Goal: Task Accomplishment & Management: Complete application form

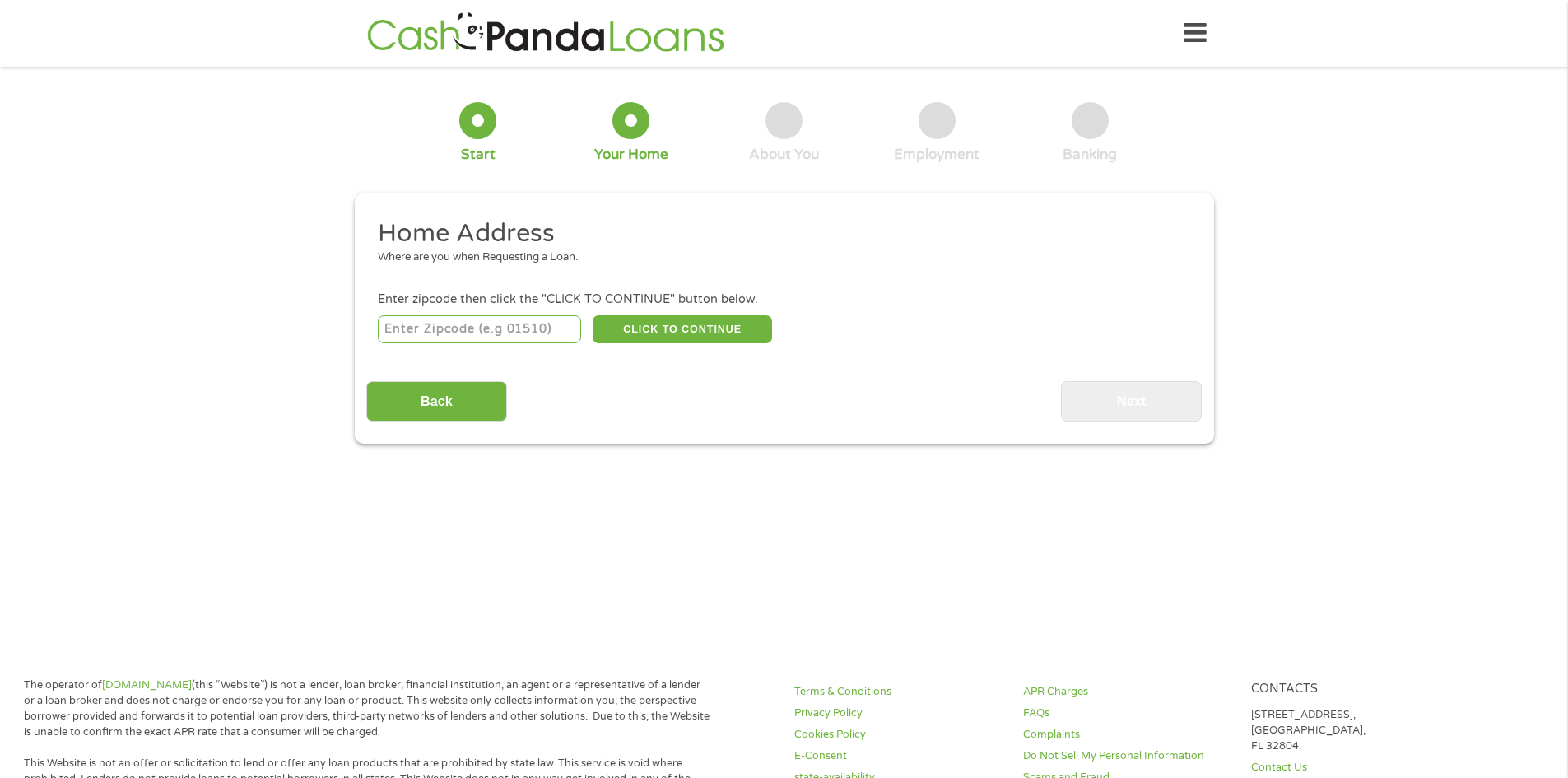
click at [469, 323] on input "number" at bounding box center [479, 329] width 203 height 28
type input "33076"
click at [708, 338] on button "CLICK TO CONTINUE" at bounding box center [682, 329] width 179 height 28
type input "33076"
type input "[GEOGRAPHIC_DATA]"
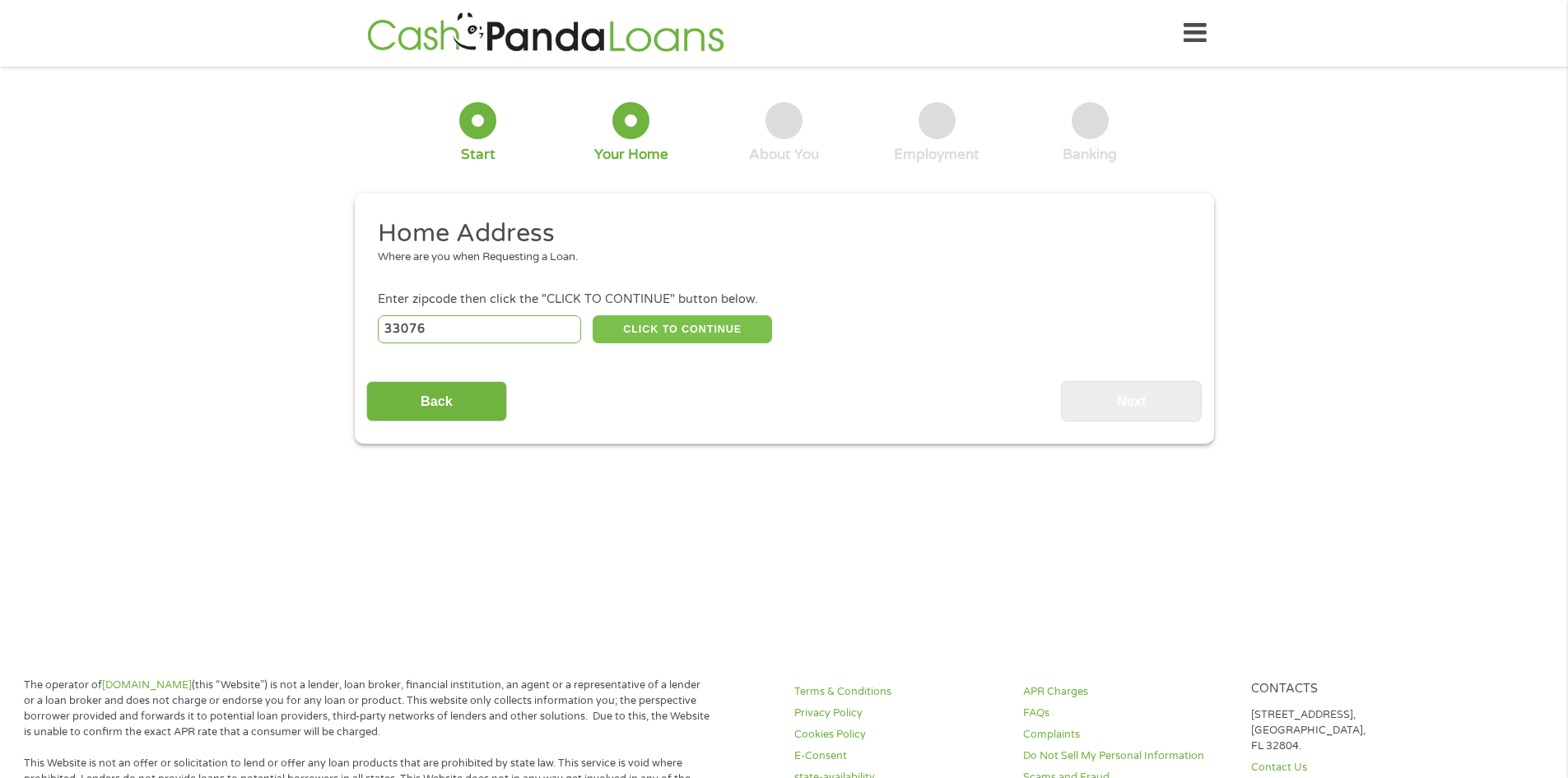
select select "[US_STATE]"
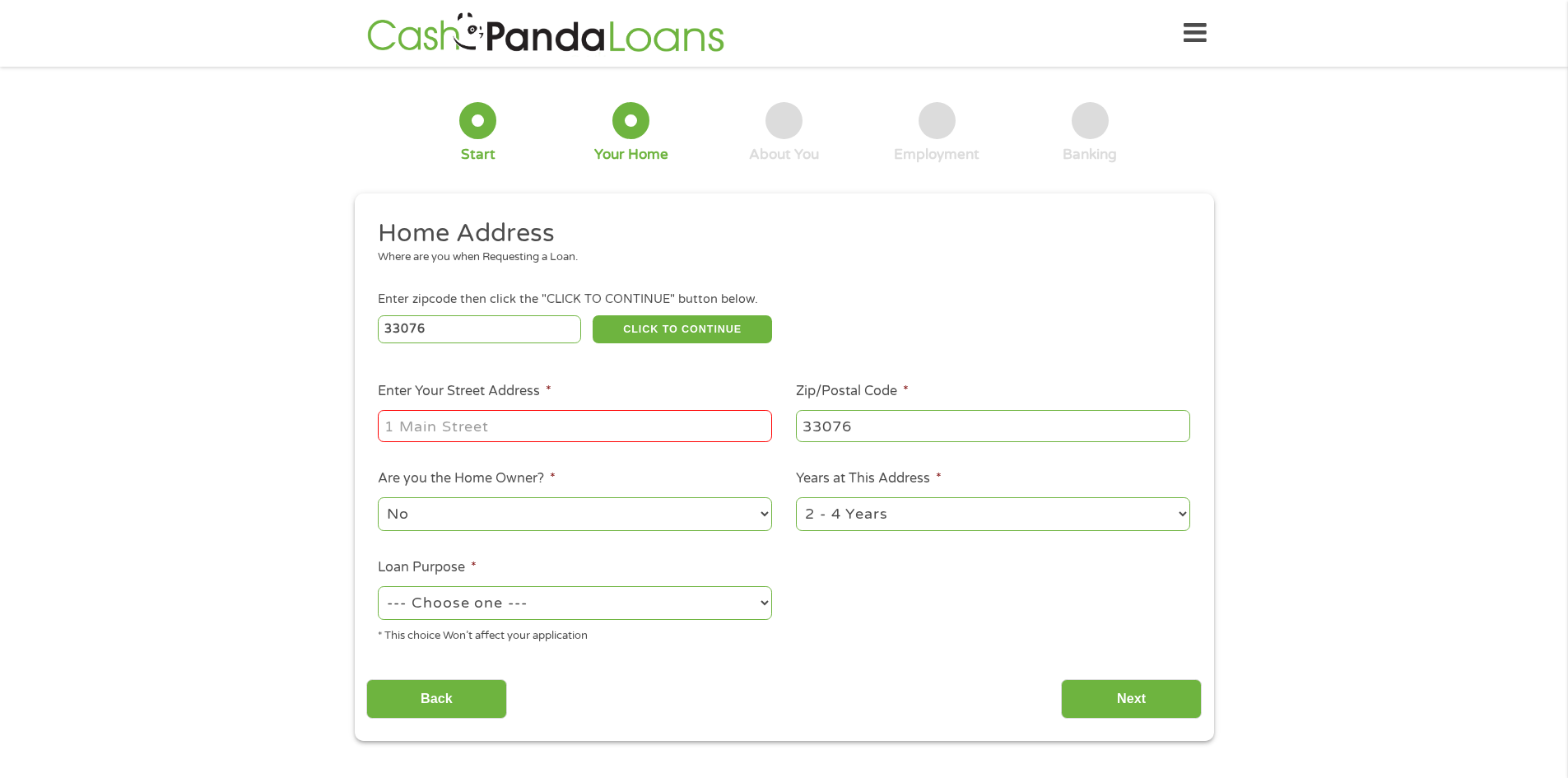
click at [615, 410] on input "Enter Your Street Address *" at bounding box center [575, 426] width 394 height 32
type input "[STREET_ADDRESS]"
click at [433, 602] on select "--- Choose one --- Pay Bills Debt Consolidation Home Improvement Major Purchase…" at bounding box center [575, 603] width 394 height 34
select select "other"
click at [378, 586] on select "--- Choose one --- Pay Bills Debt Consolidation Home Improvement Major Purchase…" at bounding box center [575, 603] width 394 height 34
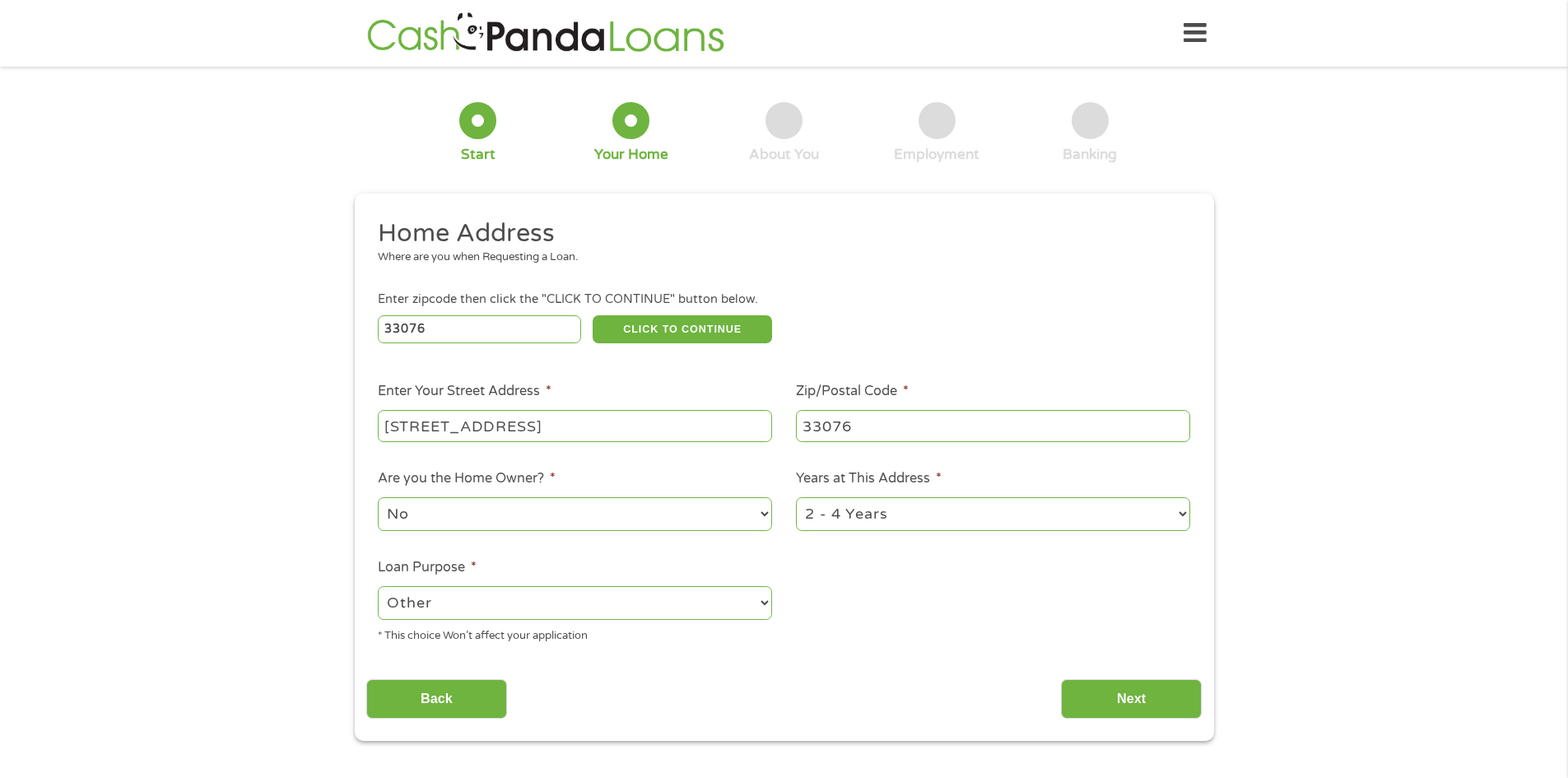
click at [522, 603] on select "--- Choose one --- Pay Bills Debt Consolidation Home Improvement Major Purchase…" at bounding box center [575, 603] width 394 height 34
click at [522, 601] on select "--- Choose one --- Pay Bills Debt Consolidation Home Improvement Major Purchase…" at bounding box center [575, 603] width 394 height 34
click at [1166, 698] on input "Next" at bounding box center [1132, 699] width 141 height 41
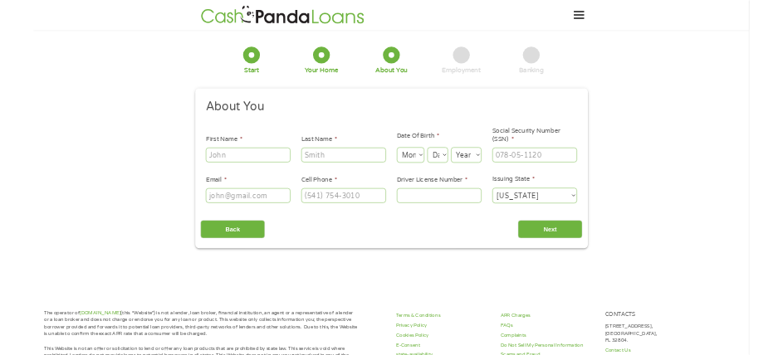
scroll to position [7, 7]
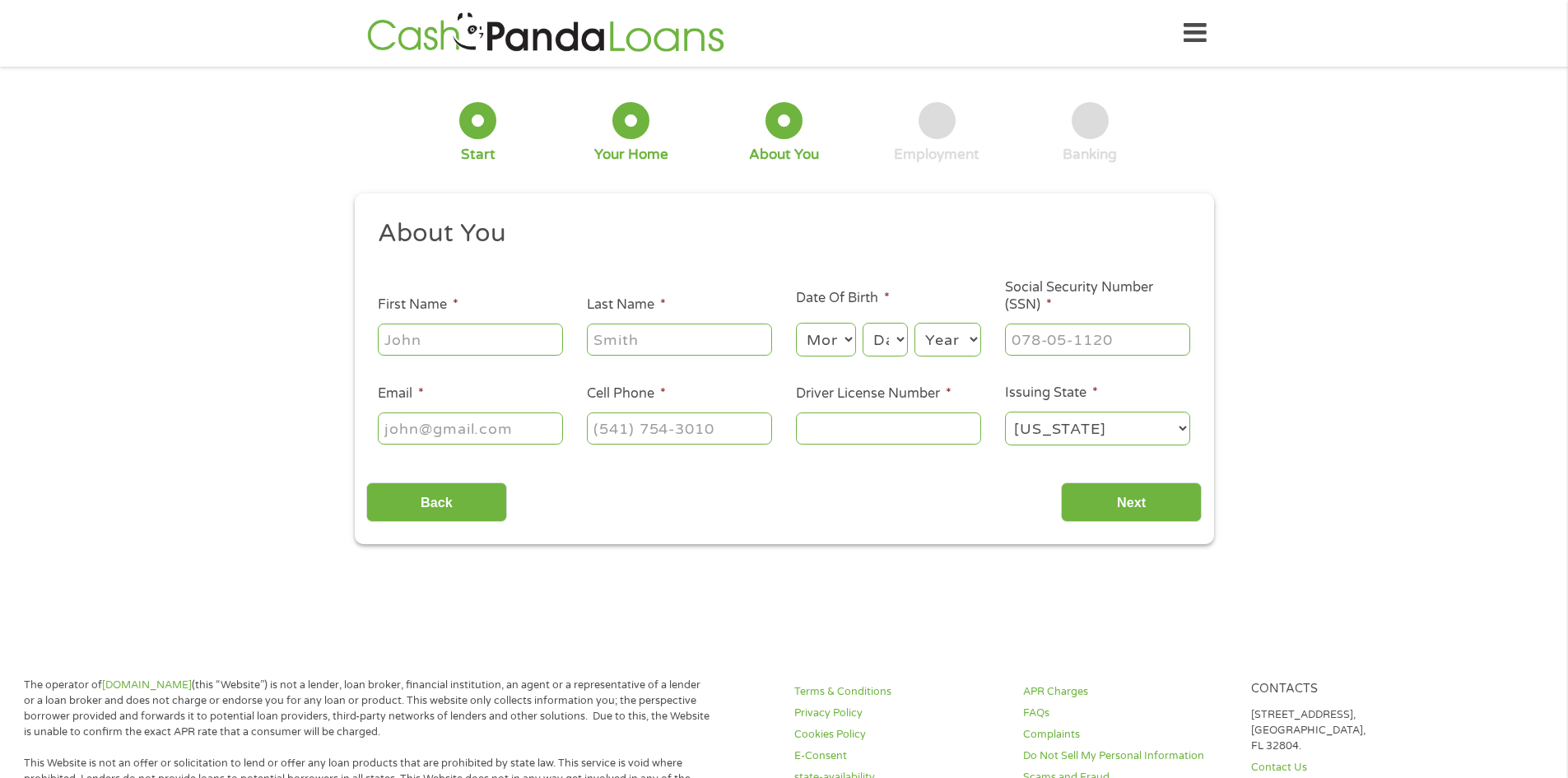
click at [493, 343] on input "First Name *" at bounding box center [470, 339] width 185 height 32
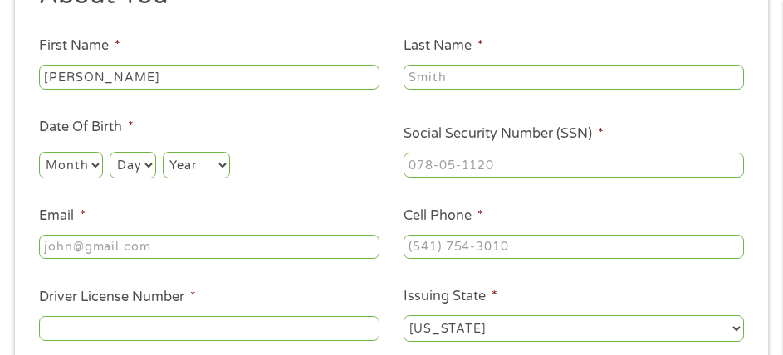
scroll to position [249, 0]
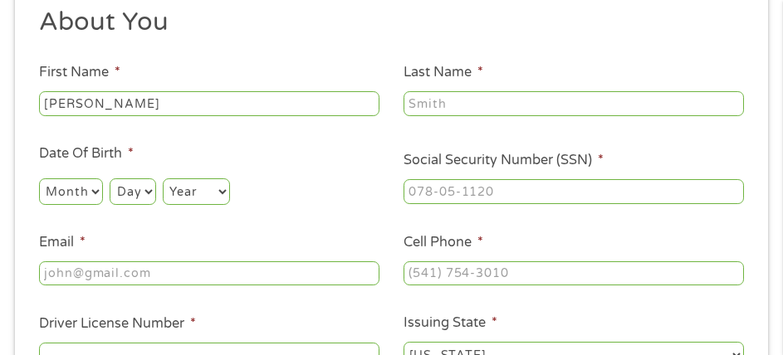
type input "[PERSON_NAME]"
click at [568, 97] on input "Last Name *" at bounding box center [574, 103] width 341 height 25
type input "[PERSON_NAME]"
click at [51, 194] on select "Month 1 2 3 4 5 6 7 8 9 10 11 12" at bounding box center [71, 192] width 64 height 27
select select "12"
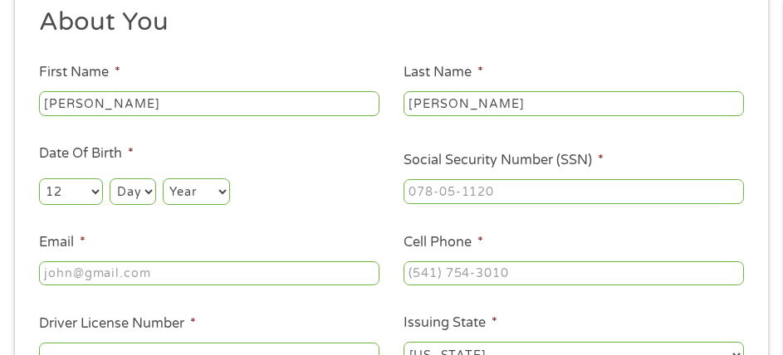
click at [39, 179] on select "Month 1 2 3 4 5 6 7 8 9 10 11 12" at bounding box center [71, 192] width 64 height 27
click at [136, 191] on select "Day 1 2 3 4 5 6 7 8 9 10 11 12 13 14 15 16 17 18 19 20 21 22 23 24 25 26 27 28 …" at bounding box center [133, 192] width 46 height 27
select select "3"
click at [110, 179] on select "Day 1 2 3 4 5 6 7 8 9 10 11 12 13 14 15 16 17 18 19 20 21 22 23 24 25 26 27 28 …" at bounding box center [133, 192] width 46 height 27
click at [194, 200] on select "Year [DATE] 2006 2005 2004 2003 2002 2001 2000 1999 1998 1997 1996 1995 1994 19…" at bounding box center [196, 192] width 67 height 27
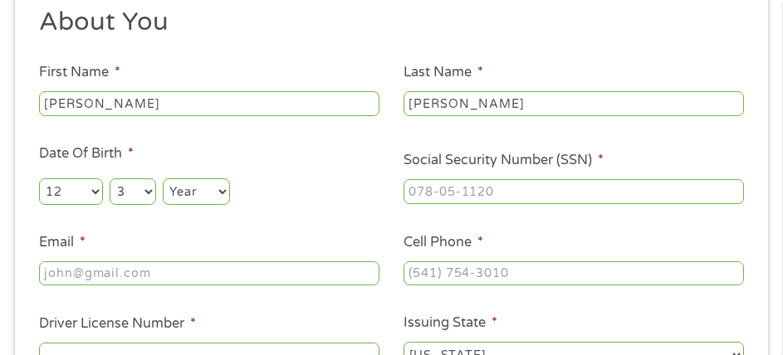
select select "1955"
click at [163, 179] on select "Year [DATE] 2006 2005 2004 2003 2002 2001 2000 1999 1998 1997 1996 1995 1994 19…" at bounding box center [196, 192] width 67 height 27
click at [208, 275] on input "Email *" at bounding box center [209, 274] width 341 height 25
type input "[EMAIL_ADDRESS][DOMAIN_NAME]"
click at [486, 174] on li "Social Security Number (SSN) *" at bounding box center [574, 178] width 365 height 56
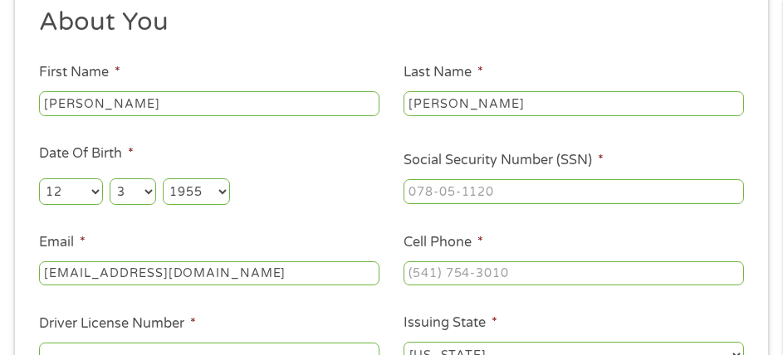
type input "___-__-____"
click at [473, 197] on input "___-__-____" at bounding box center [574, 191] width 341 height 25
click at [574, 192] on input "___-__-____" at bounding box center [574, 191] width 341 height 25
click at [421, 189] on input "___-__-____" at bounding box center [574, 191] width 341 height 25
type input "594-72-0658"
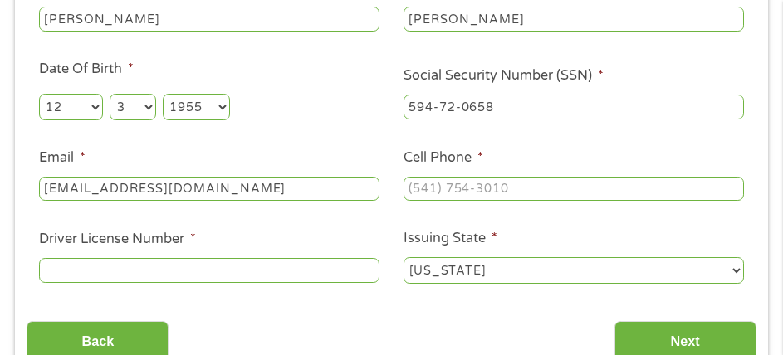
scroll to position [332, 0]
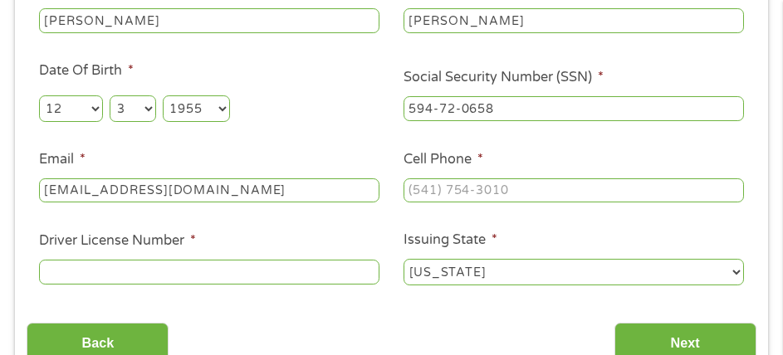
click at [536, 177] on div at bounding box center [574, 190] width 341 height 31
drag, startPoint x: 538, startPoint y: 186, endPoint x: 547, endPoint y: 184, distance: 8.5
click at [540, 186] on input "(___) ___-____" at bounding box center [574, 191] width 341 height 25
click at [419, 189] on input "(___) ___-____" at bounding box center [574, 191] width 341 height 25
type input "(_95) 433-0686"
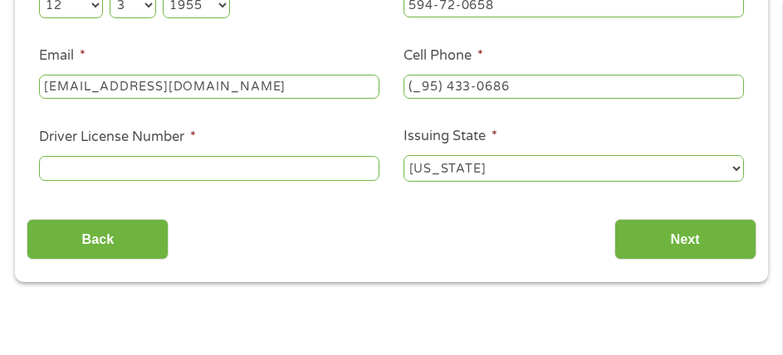
scroll to position [415, 0]
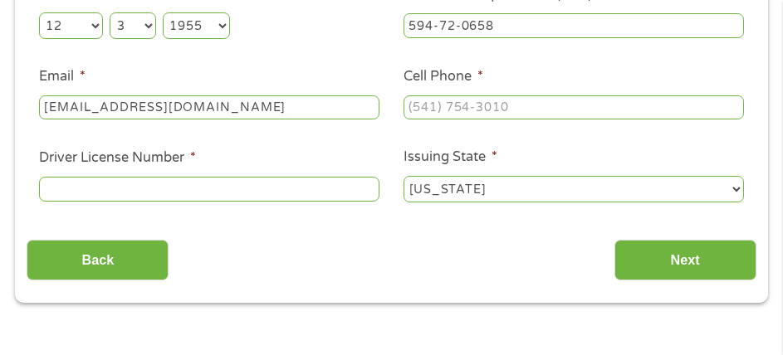
click at [116, 186] on input "Driver License Number *" at bounding box center [209, 189] width 341 height 25
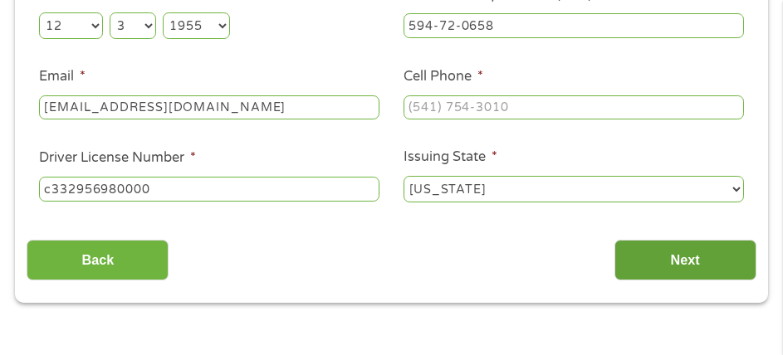
type input "c332956980000"
click at [715, 257] on input "Next" at bounding box center [686, 260] width 142 height 41
click at [642, 273] on input "Next" at bounding box center [686, 260] width 142 height 41
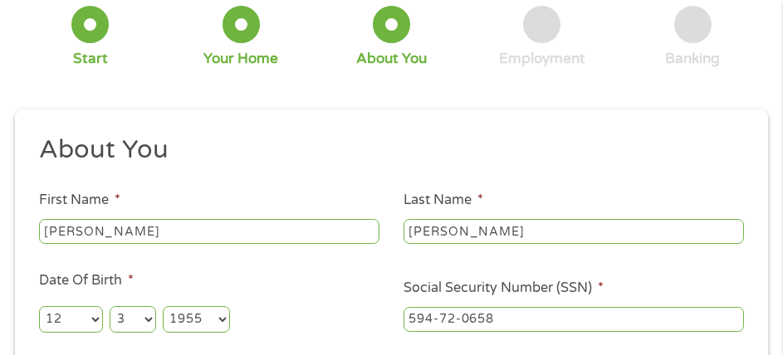
scroll to position [507, 0]
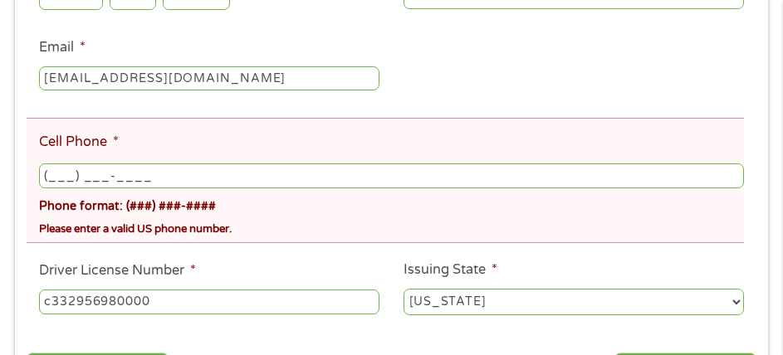
click at [285, 184] on input "(___) ___-____" at bounding box center [391, 176] width 705 height 25
click at [58, 174] on input "(___) ___-____" at bounding box center [391, 176] width 705 height 25
type input "[PHONE_NUMBER]"
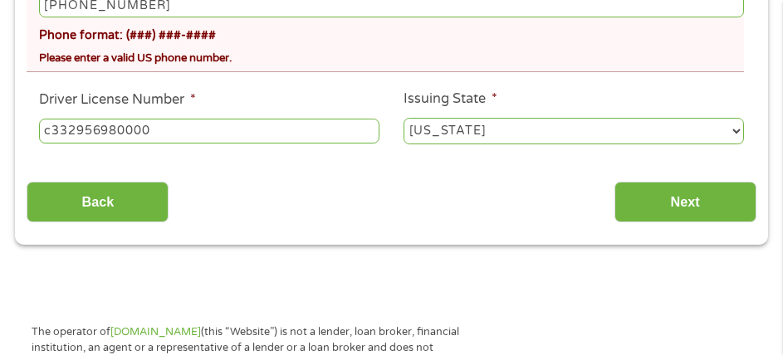
scroll to position [839, 0]
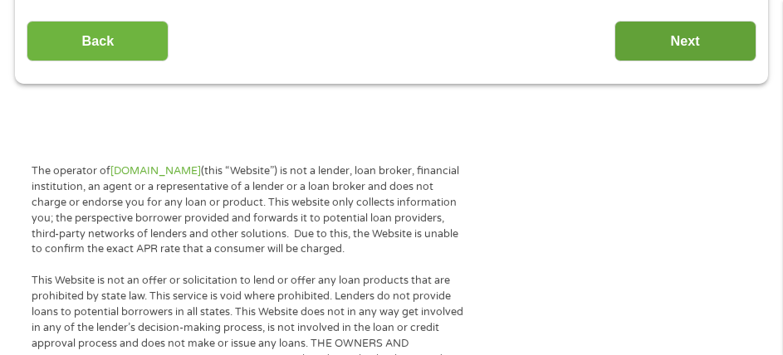
click at [695, 48] on input "Next" at bounding box center [686, 41] width 142 height 41
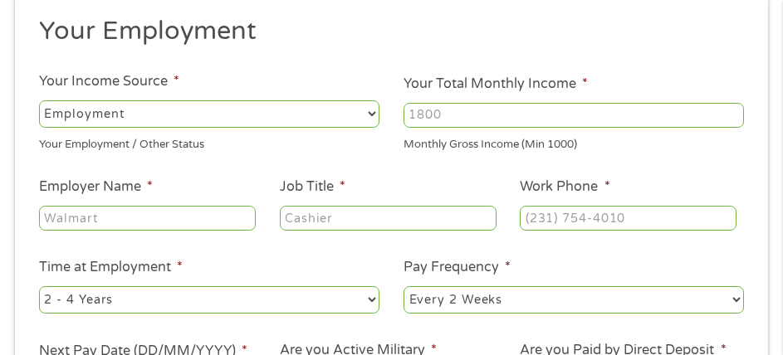
scroll to position [249, 0]
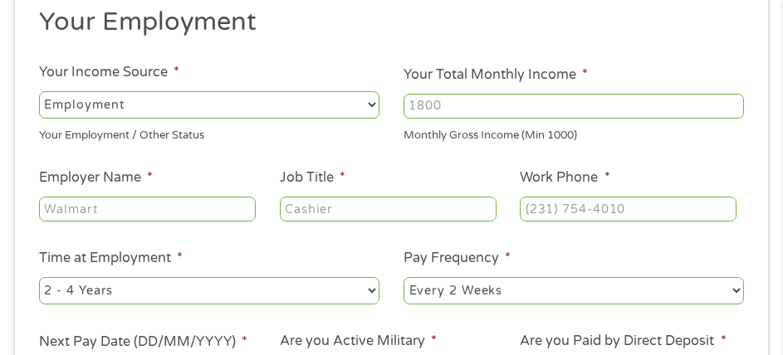
click at [93, 100] on select "--- Choose one --- Employment [DEMOGRAPHIC_DATA] Benefits" at bounding box center [209, 104] width 341 height 27
click at [39, 91] on select "--- Choose one --- Employment [DEMOGRAPHIC_DATA] Benefits" at bounding box center [209, 104] width 341 height 27
click at [453, 108] on input "Your Total Monthly Income *" at bounding box center [574, 106] width 341 height 25
click at [222, 212] on input "Employer Name *" at bounding box center [147, 209] width 217 height 25
drag, startPoint x: 447, startPoint y: 105, endPoint x: 348, endPoint y: 105, distance: 98.8
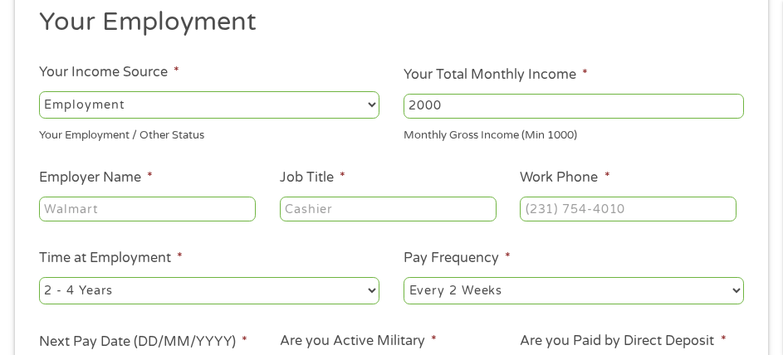
click at [348, 105] on ul "Your Employment Your Income Source * --- Choose one --- Employment [DEMOGRAPHIC…" at bounding box center [391, 204] width 729 height 397
type input "1500"
click at [208, 212] on input "Employer Name *" at bounding box center [147, 209] width 217 height 25
type input "cdl"
click at [355, 209] on input "Job Title *" at bounding box center [388, 209] width 217 height 25
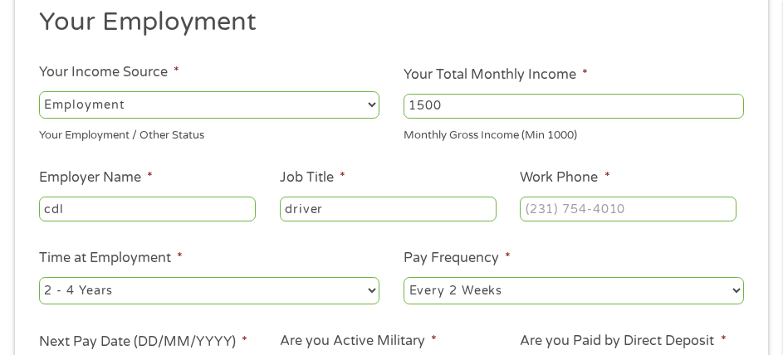
type input "driver"
click at [602, 205] on input "(___) ___-____" at bounding box center [628, 209] width 217 height 25
type input "[PHONE_NUMBER]"
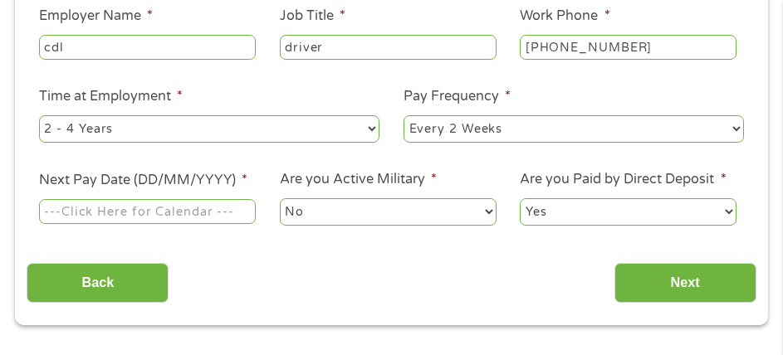
scroll to position [415, 0]
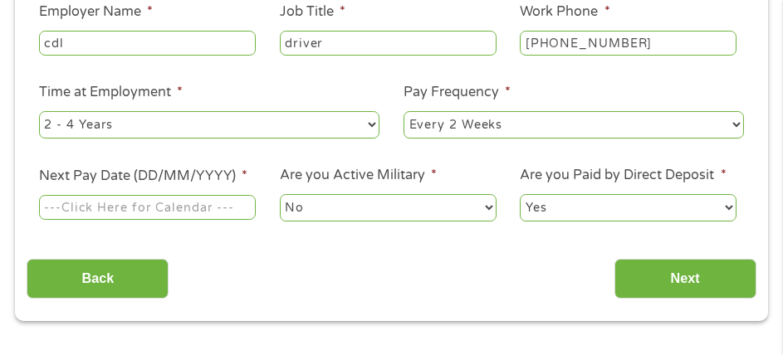
click at [158, 179] on label "Next Pay Date (DD/MM/YYYY) *" at bounding box center [143, 176] width 208 height 17
click at [158, 195] on input "Next Pay Date (DD/MM/YYYY) *" at bounding box center [147, 207] width 217 height 25
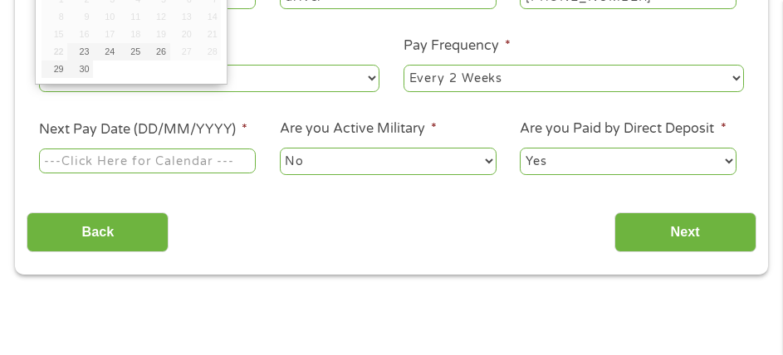
scroll to position [249, 0]
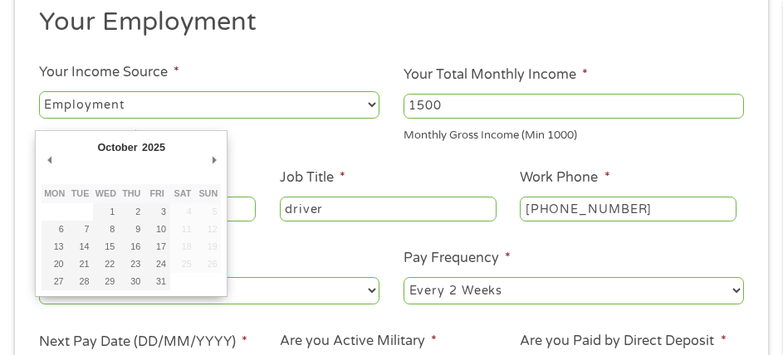
click at [170, 210] on td "4" at bounding box center [183, 211] width 26 height 17
type input "[DATE]"
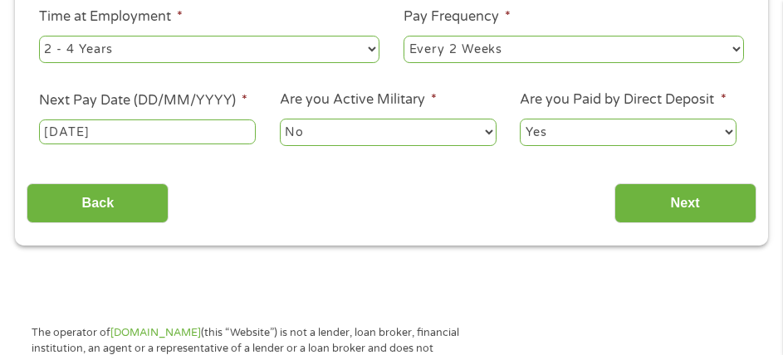
scroll to position [498, 0]
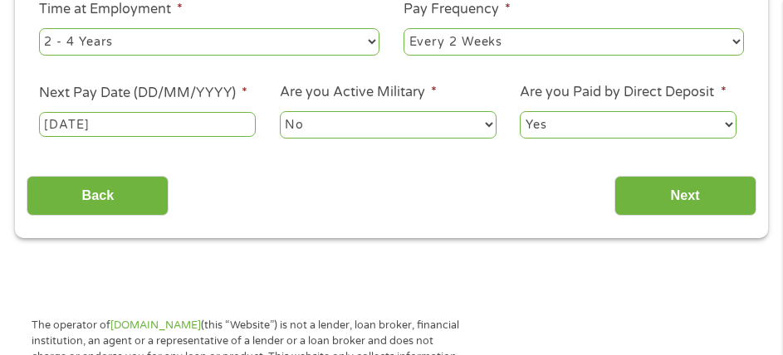
click at [365, 132] on select "No Yes" at bounding box center [388, 124] width 217 height 27
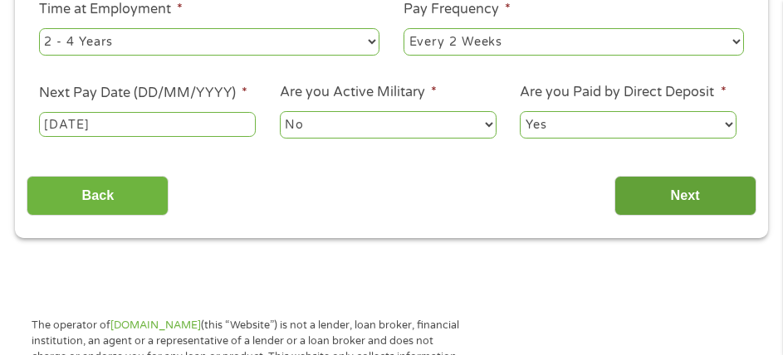
click at [686, 193] on input "Next" at bounding box center [686, 196] width 142 height 41
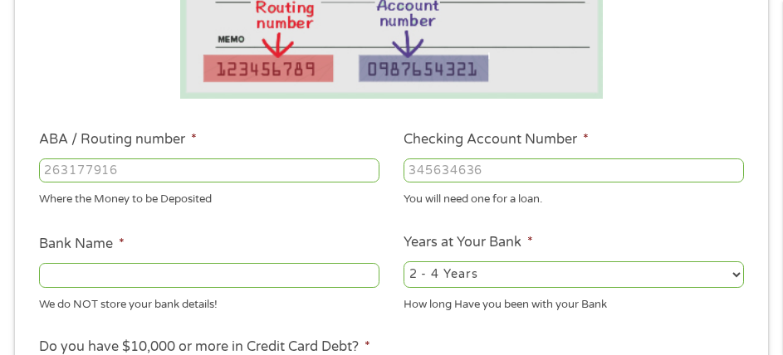
scroll to position [424, 0]
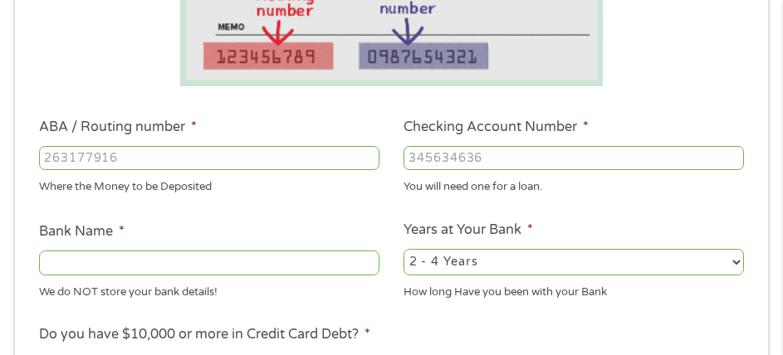
click at [99, 159] on input "ABA / Routing number *" at bounding box center [209, 158] width 341 height 25
type input "063100277"
type input "BANK OF AMERICA NA"
type input "063100277"
click at [453, 149] on input "Checking Account Number *" at bounding box center [574, 158] width 341 height 25
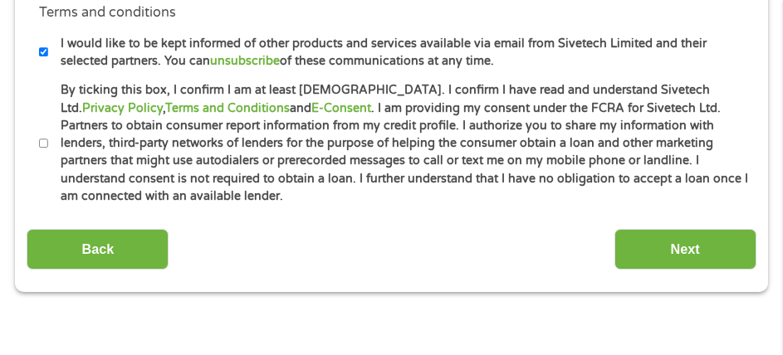
scroll to position [922, 0]
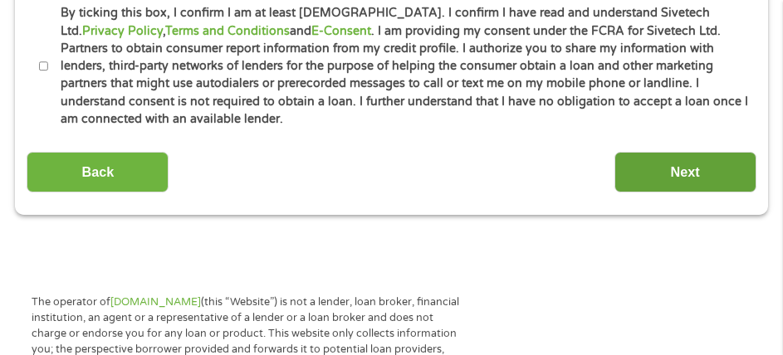
type input "898155673264"
click at [684, 171] on input "Next" at bounding box center [686, 172] width 142 height 41
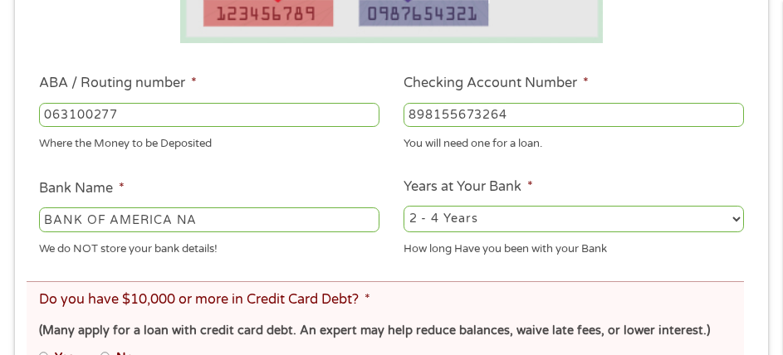
scroll to position [756, 0]
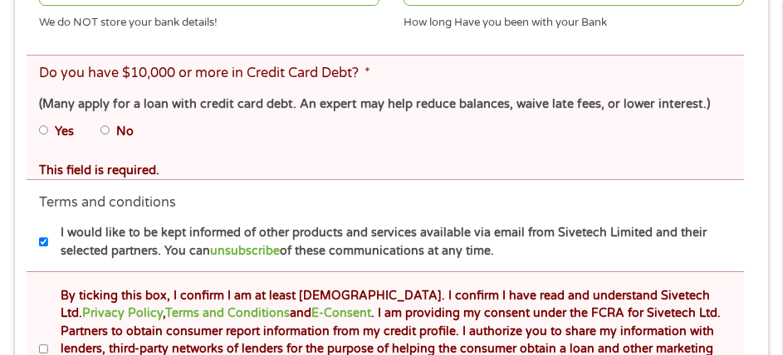
click at [114, 132] on li "No" at bounding box center [130, 131] width 60 height 26
click at [107, 131] on input "No" at bounding box center [105, 130] width 10 height 20
radio input "true"
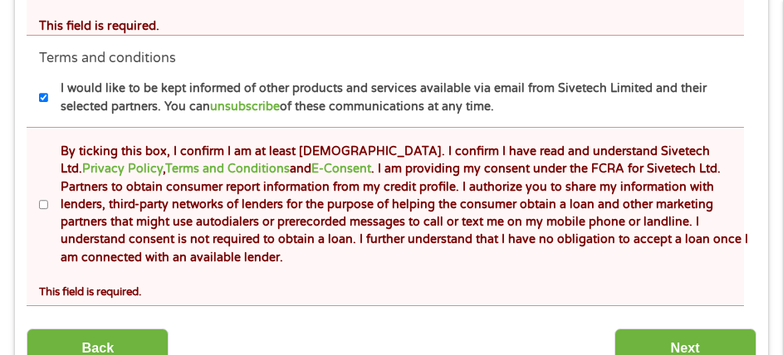
scroll to position [839, 0]
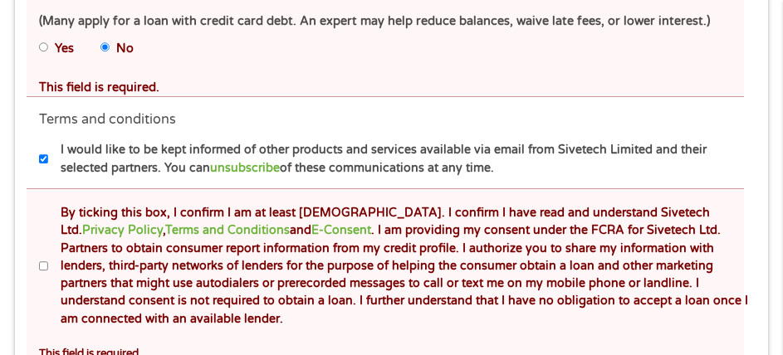
click at [41, 273] on input "By ticking this box, I confirm I am at least [DEMOGRAPHIC_DATA]. I confirm I ha…" at bounding box center [44, 267] width 10 height 20
checkbox input "true"
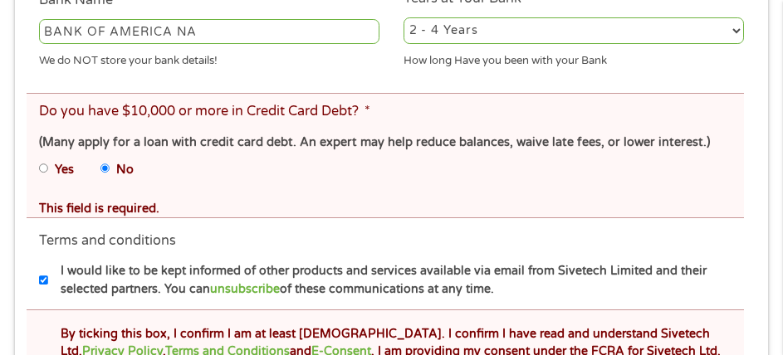
scroll to position [1088, 0]
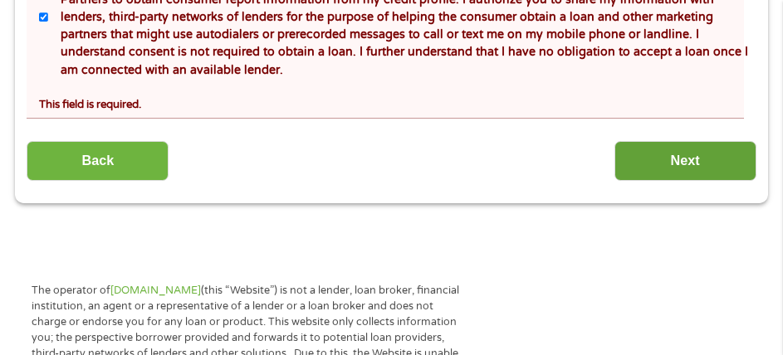
click at [678, 164] on input "Next" at bounding box center [686, 161] width 142 height 41
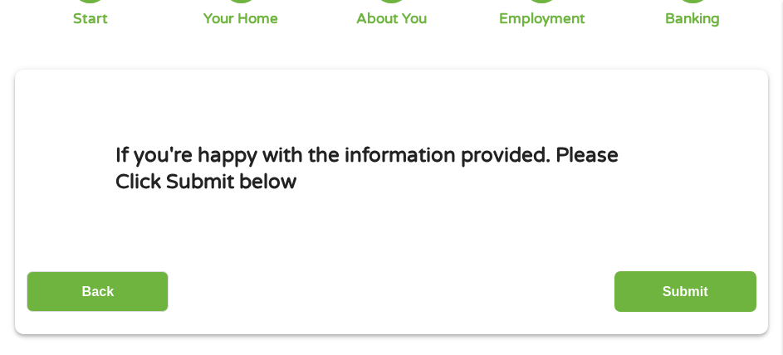
scroll to position [257, 0]
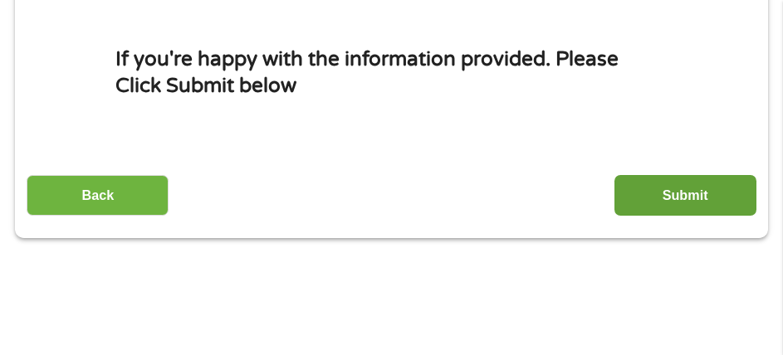
click at [700, 194] on input "Submit" at bounding box center [686, 195] width 142 height 41
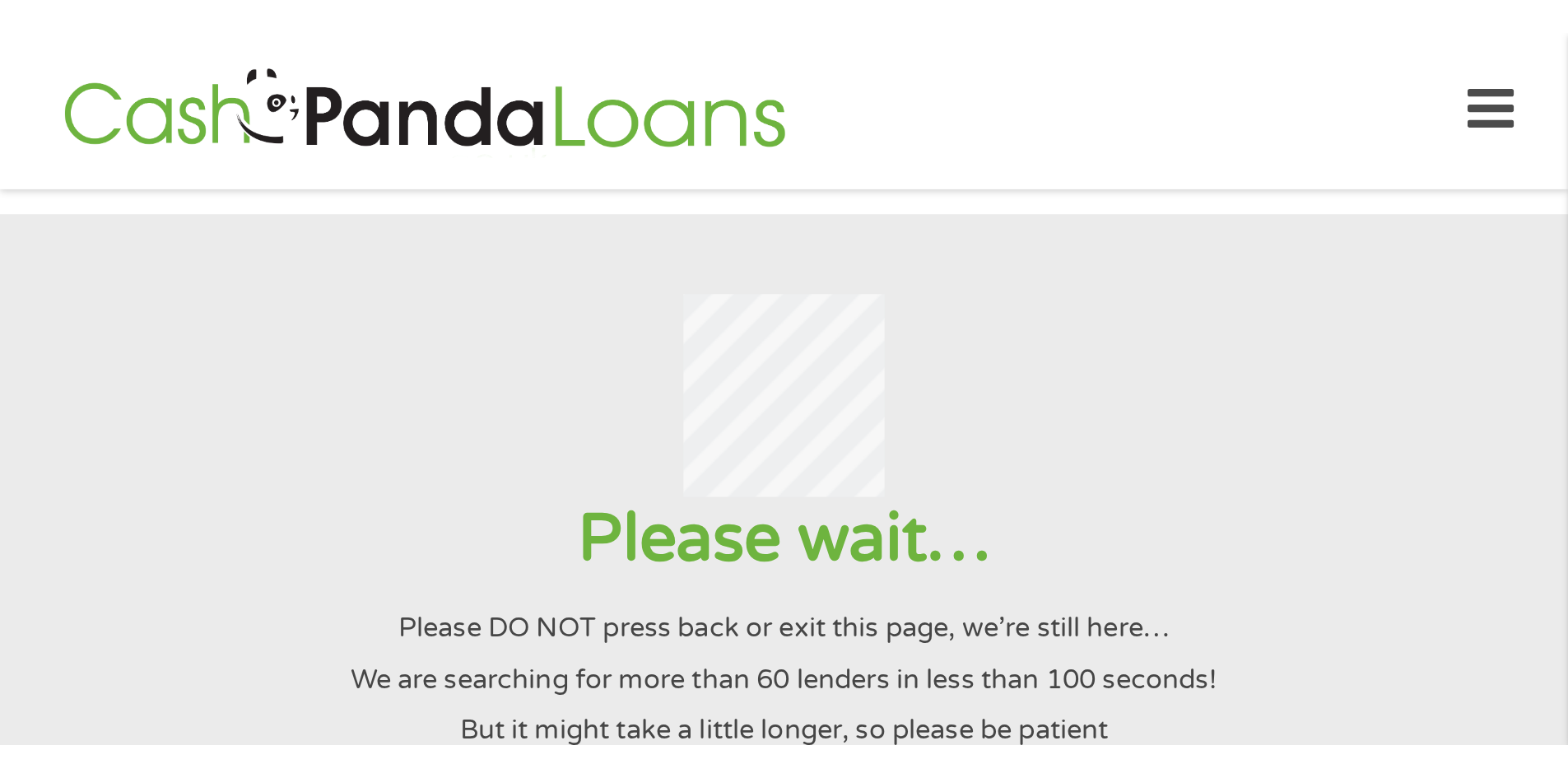
scroll to position [0, 0]
